Goal: Information Seeking & Learning: Learn about a topic

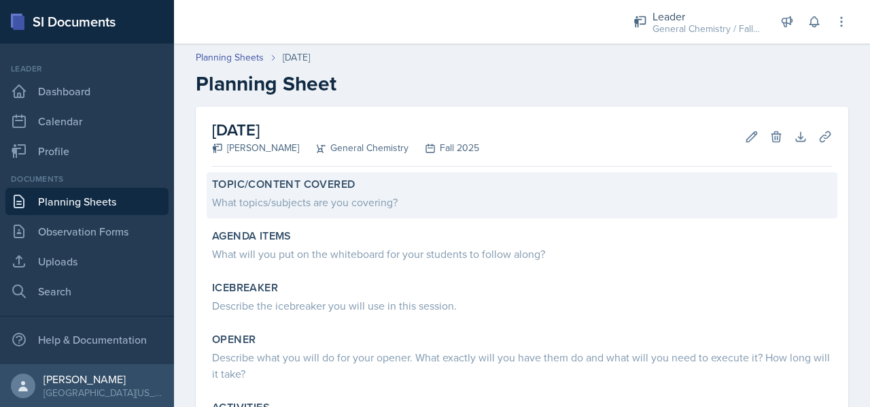
click at [309, 199] on div "What topics/subjects are you covering?" at bounding box center [522, 202] width 620 height 16
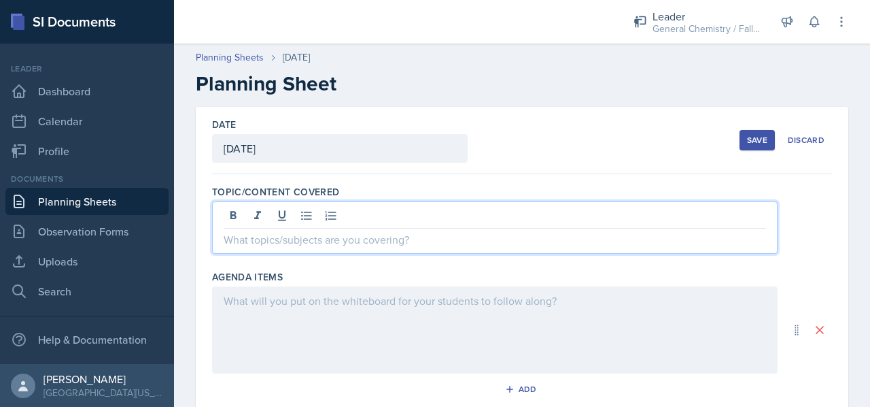
click at [313, 214] on div at bounding box center [495, 227] width 566 height 52
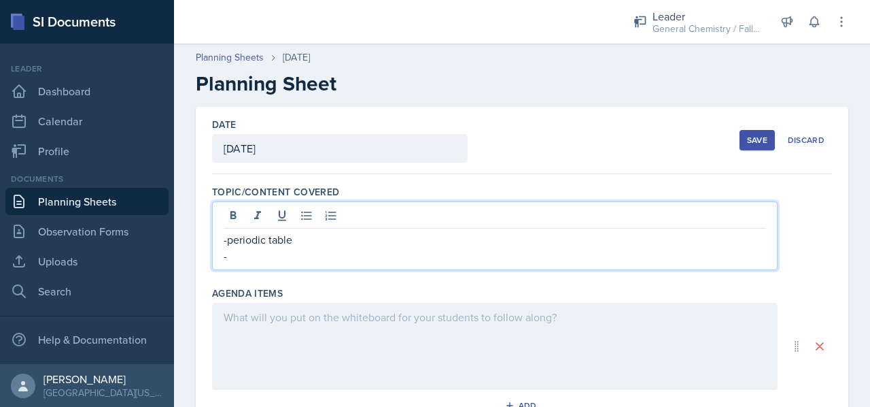
click at [313, 240] on p "-periodic table" at bounding box center [495, 239] width 543 height 16
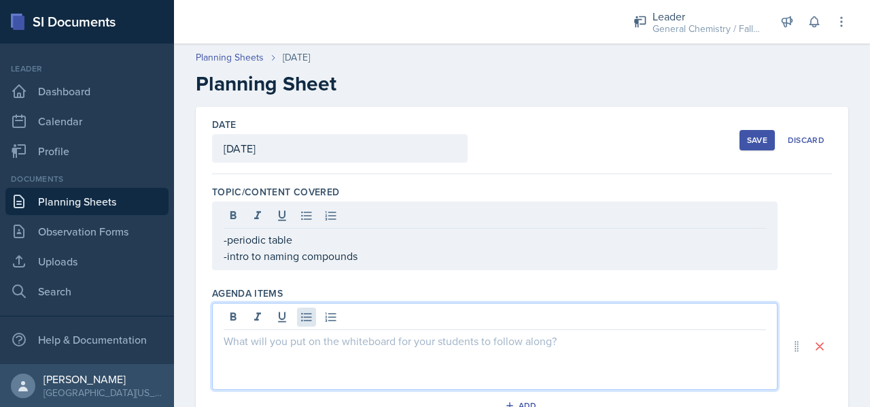
click at [302, 313] on div at bounding box center [495, 346] width 566 height 87
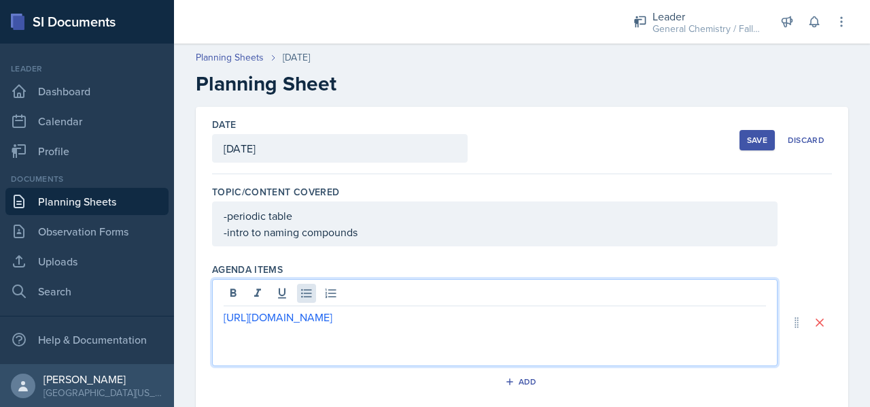
scroll to position [301, 0]
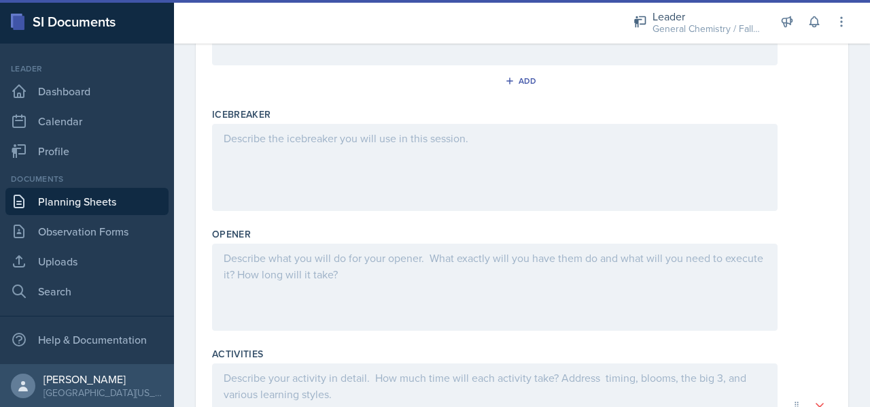
click at [411, 195] on div at bounding box center [495, 167] width 566 height 87
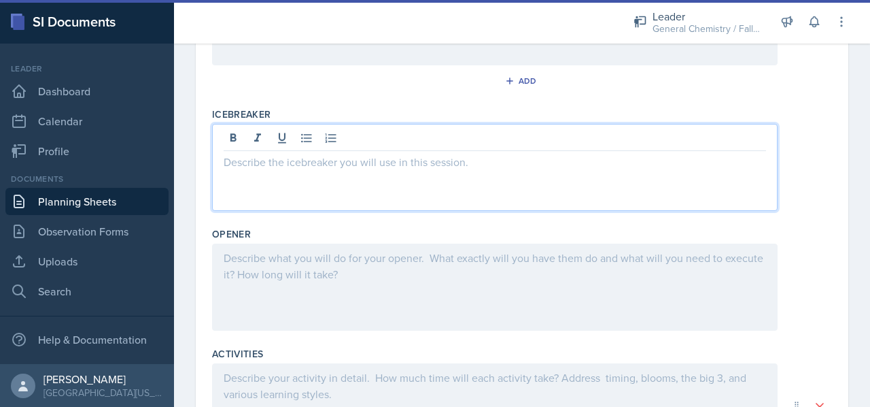
scroll to position [324, 0]
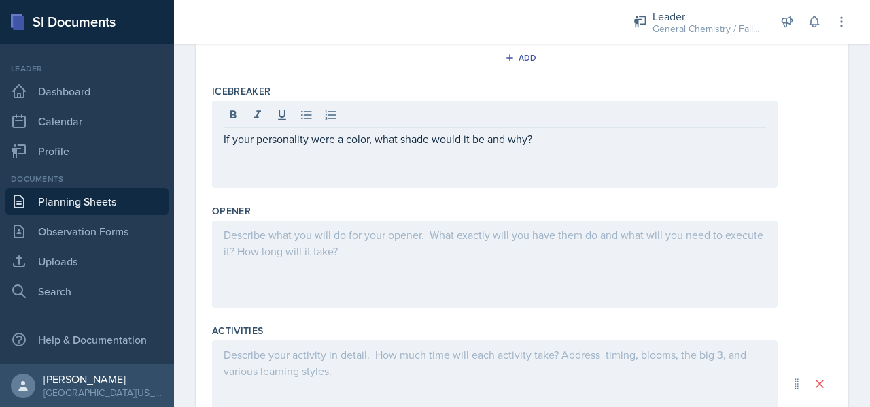
click at [341, 371] on div at bounding box center [495, 383] width 566 height 87
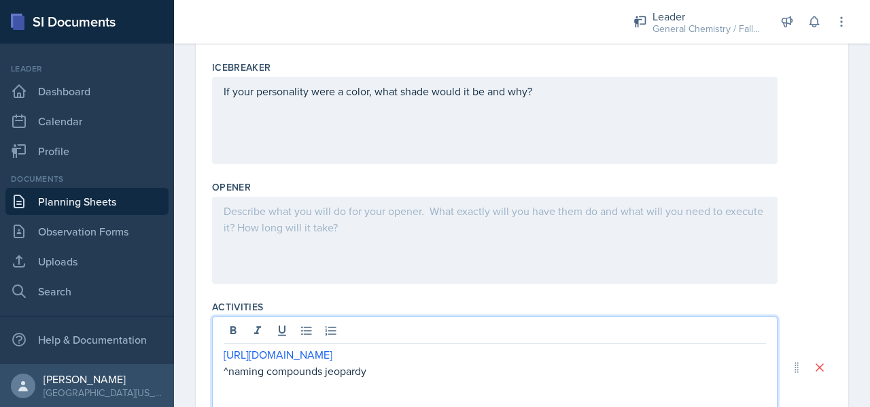
click at [377, 362] on p "^naming compounds jeopardy" at bounding box center [495, 370] width 543 height 16
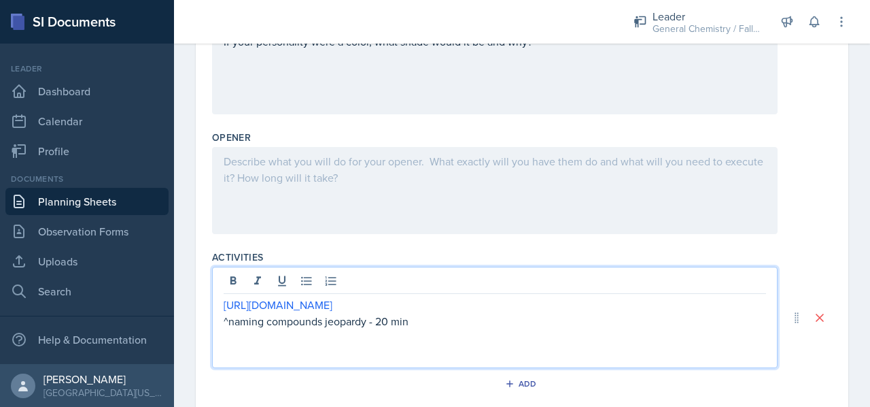
scroll to position [398, 0]
click at [224, 301] on link "[URL][DOMAIN_NAME]" at bounding box center [278, 303] width 109 height 15
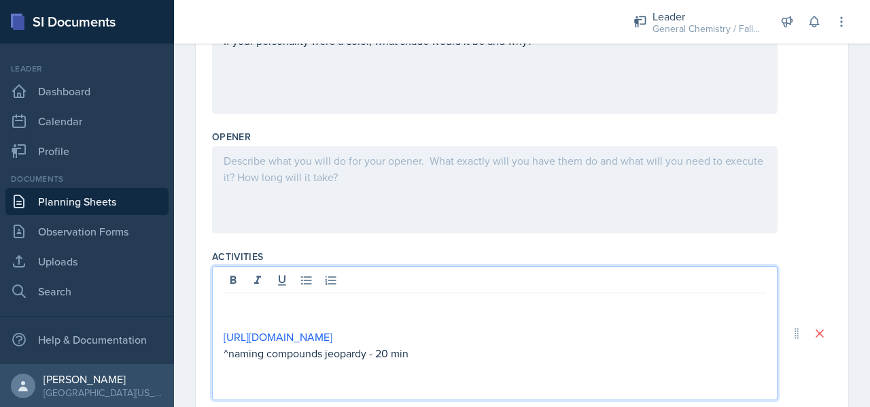
click at [271, 314] on p at bounding box center [495, 320] width 543 height 16
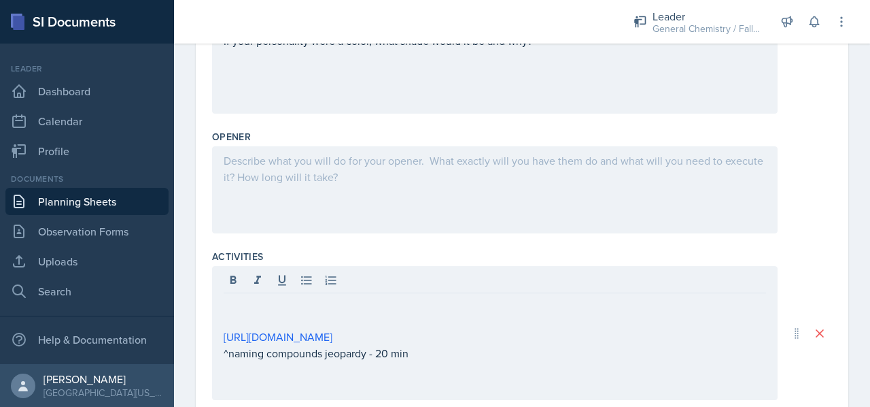
click at [247, 201] on div at bounding box center [495, 189] width 566 height 87
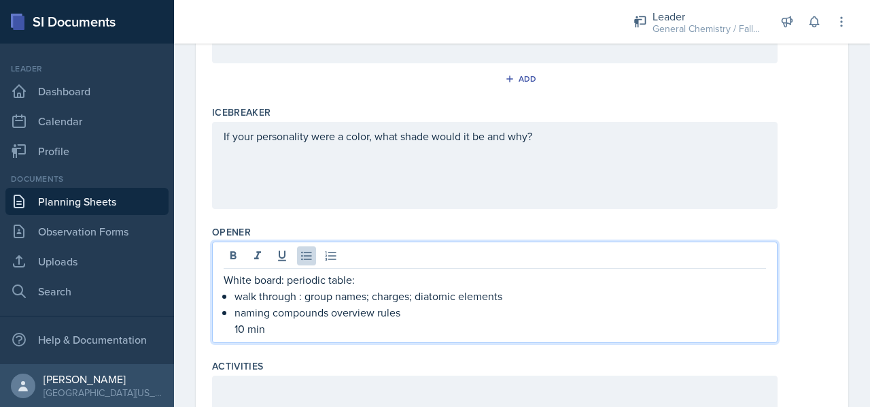
scroll to position [532, 0]
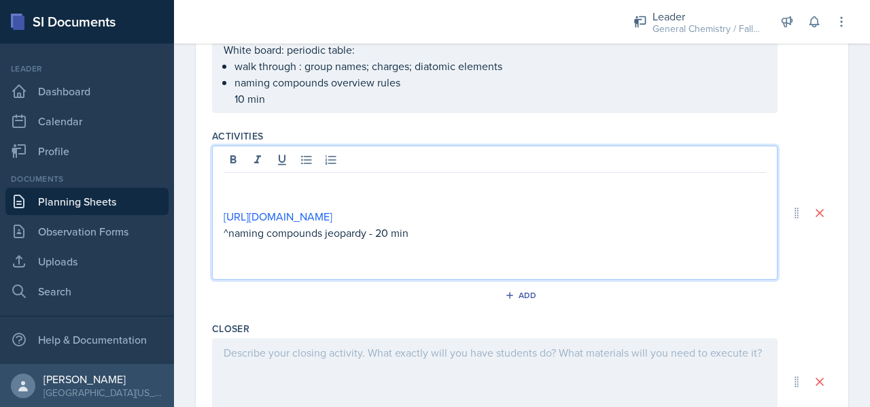
click at [243, 163] on div "[URL][DOMAIN_NAME] ^naming compounds jeopardy - 20 min" at bounding box center [495, 213] width 566 height 134
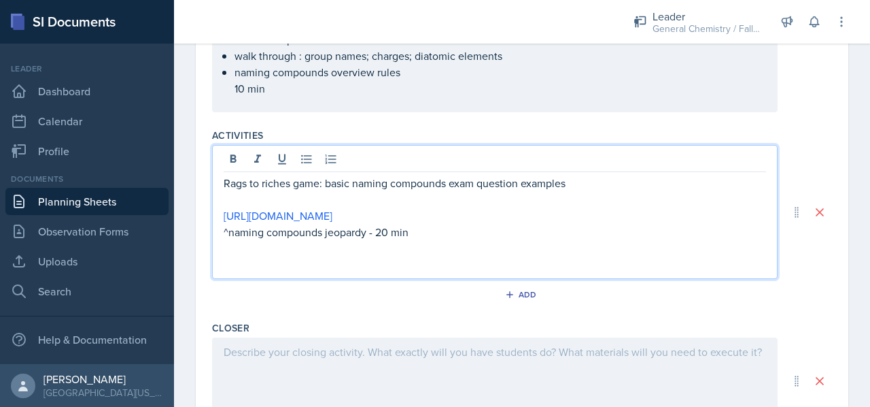
click at [224, 182] on p "Rags to riches game: basic naming compounds exam question examples" at bounding box center [495, 183] width 543 height 16
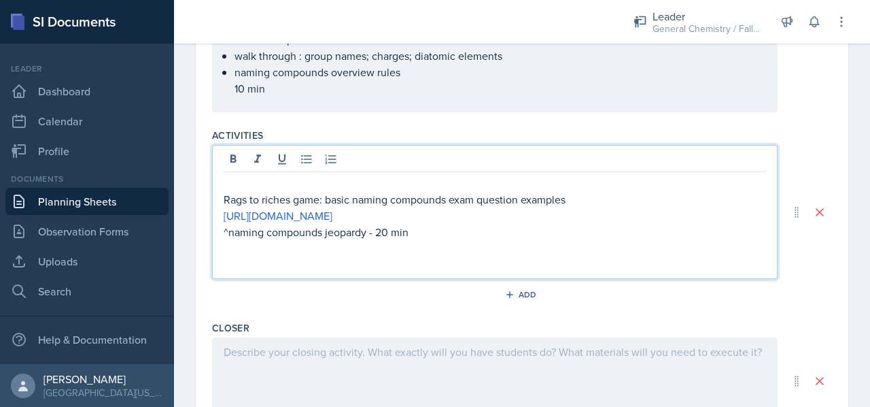
click at [226, 188] on p at bounding box center [495, 183] width 543 height 16
click at [578, 203] on p "Rags to riches game: basic naming compounds exam question examples" at bounding box center [495, 199] width 543 height 16
click at [755, 193] on p "Rags to riches game: basic naming compounds exam question examples: [URL][DOMAI…" at bounding box center [495, 199] width 543 height 16
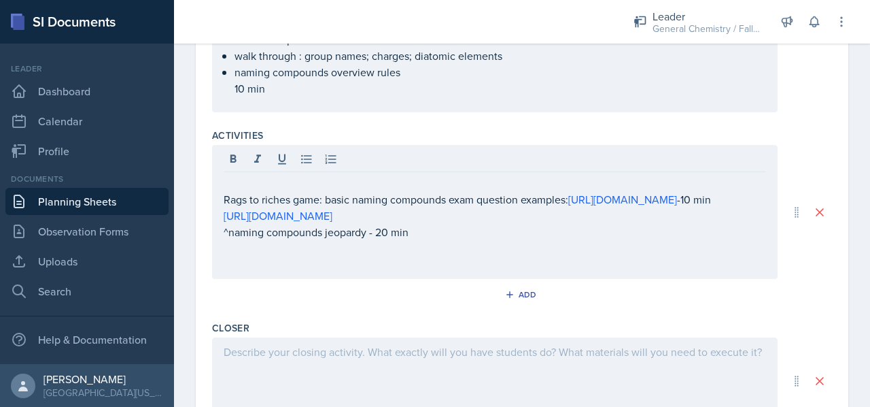
click at [757, 200] on div "Rags to riches game: basic naming compounds exam question examples: [URL][DOMAI…" at bounding box center [495, 212] width 566 height 134
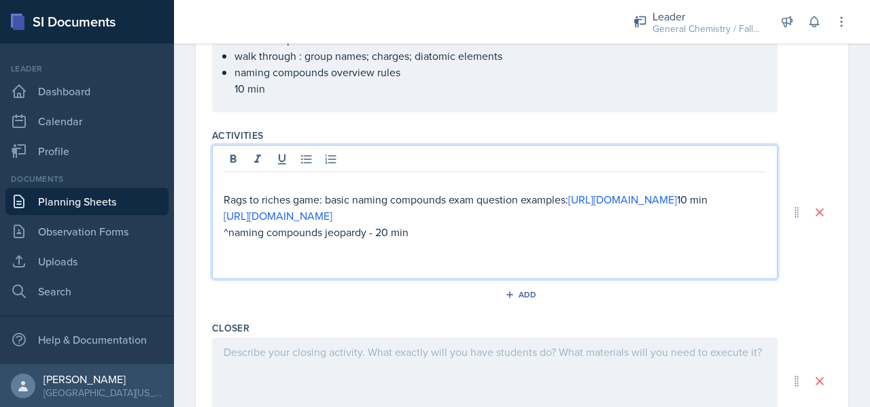
click at [278, 207] on p "Rags to riches game: basic naming compounds exam question examples: [URL][DOMAI…" at bounding box center [495, 199] width 543 height 16
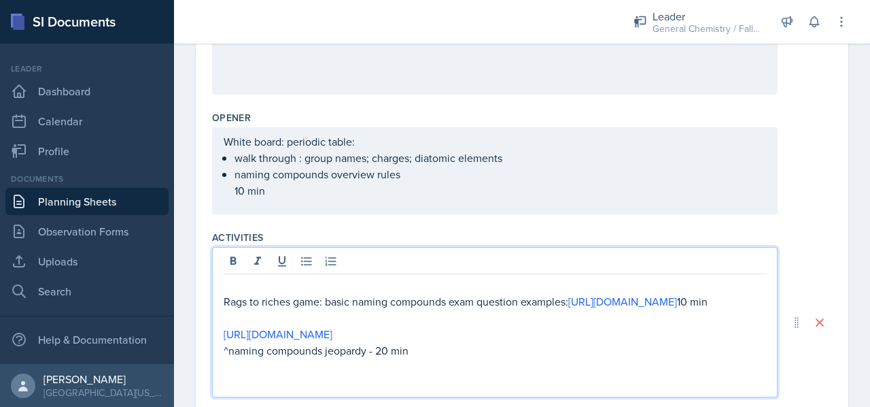
scroll to position [572, 0]
